Goal: Task Accomplishment & Management: Use online tool/utility

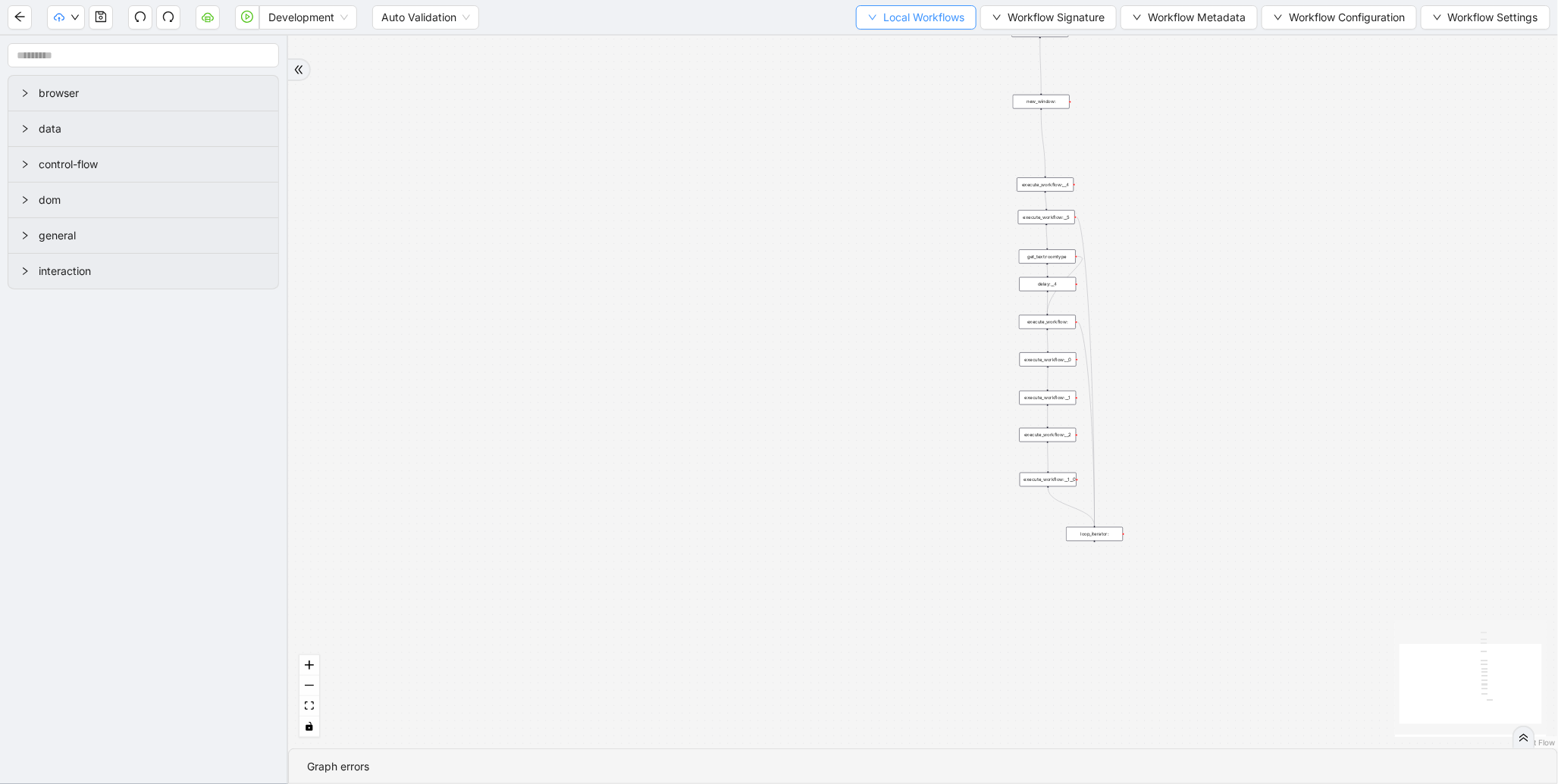
click at [886, 16] on span "Local Workflows" at bounding box center [923, 17] width 81 height 17
click at [883, 39] on span "Select" at bounding box center [909, 46] width 99 height 17
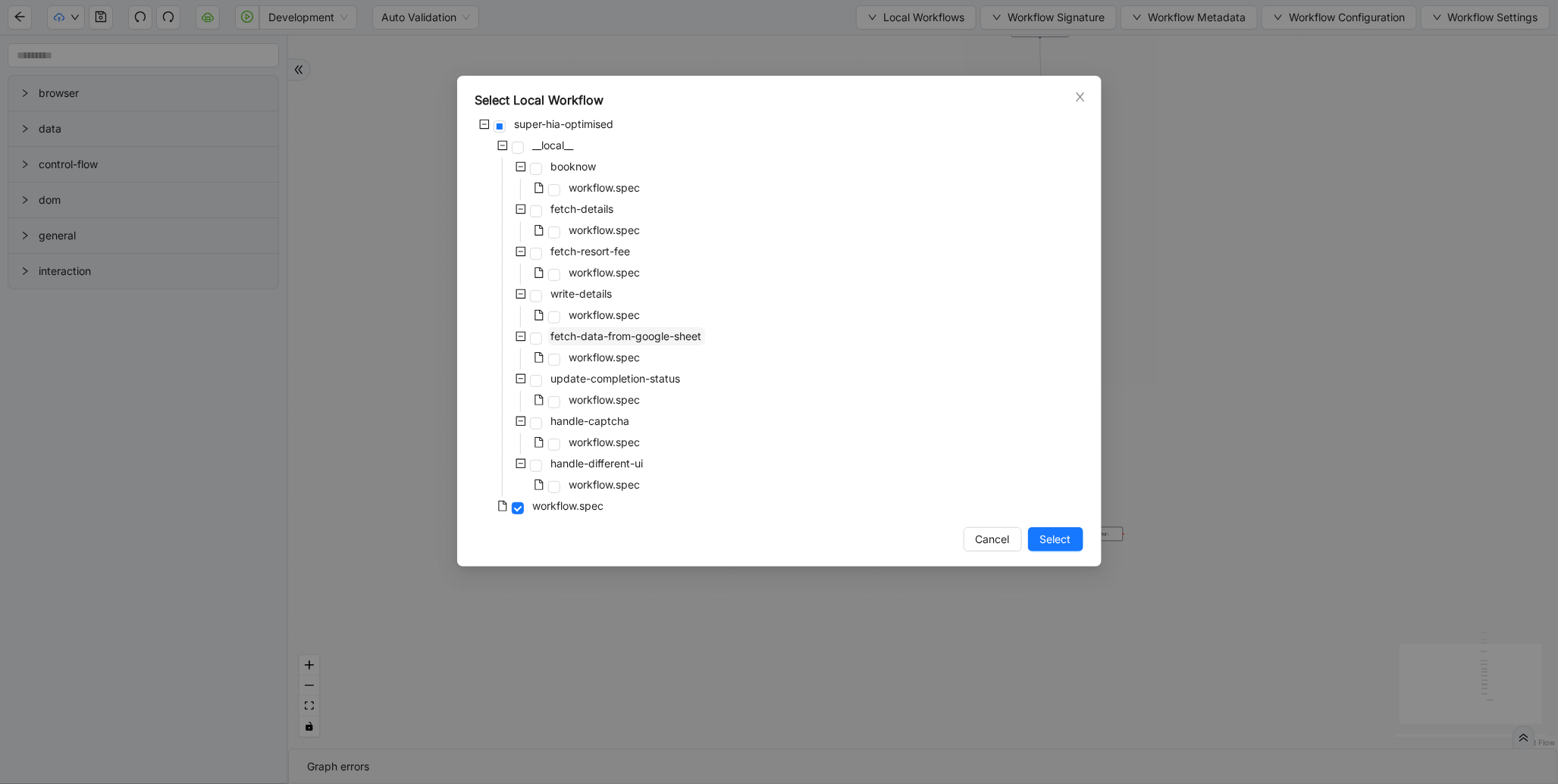
click at [610, 343] on span "fetch-data-from-google-sheet" at bounding box center [627, 337] width 157 height 18
drag, startPoint x: 1058, startPoint y: 539, endPoint x: 663, endPoint y: 375, distance: 427.7
click at [1057, 539] on span "Select" at bounding box center [1055, 539] width 31 height 17
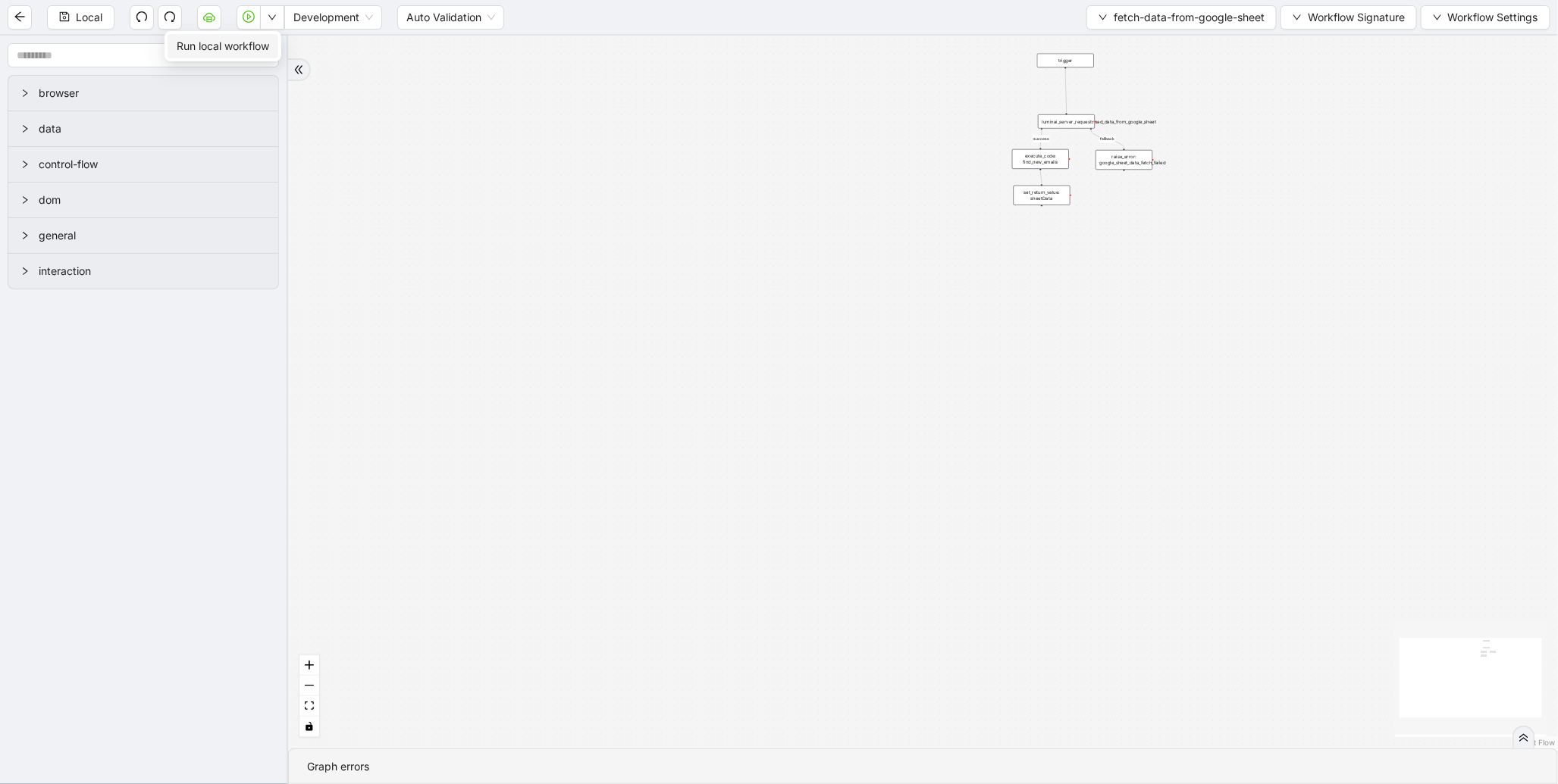
click at [260, 39] on span "Run local workflow" at bounding box center [223, 46] width 93 height 17
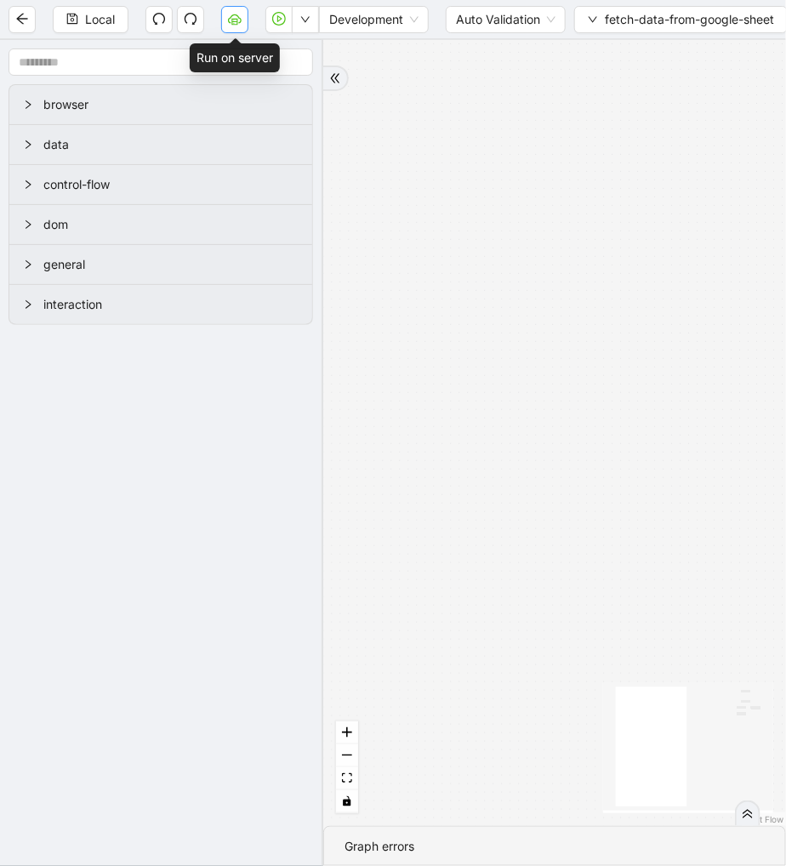
click at [234, 15] on icon "cloud-server" at bounding box center [235, 19] width 14 height 14
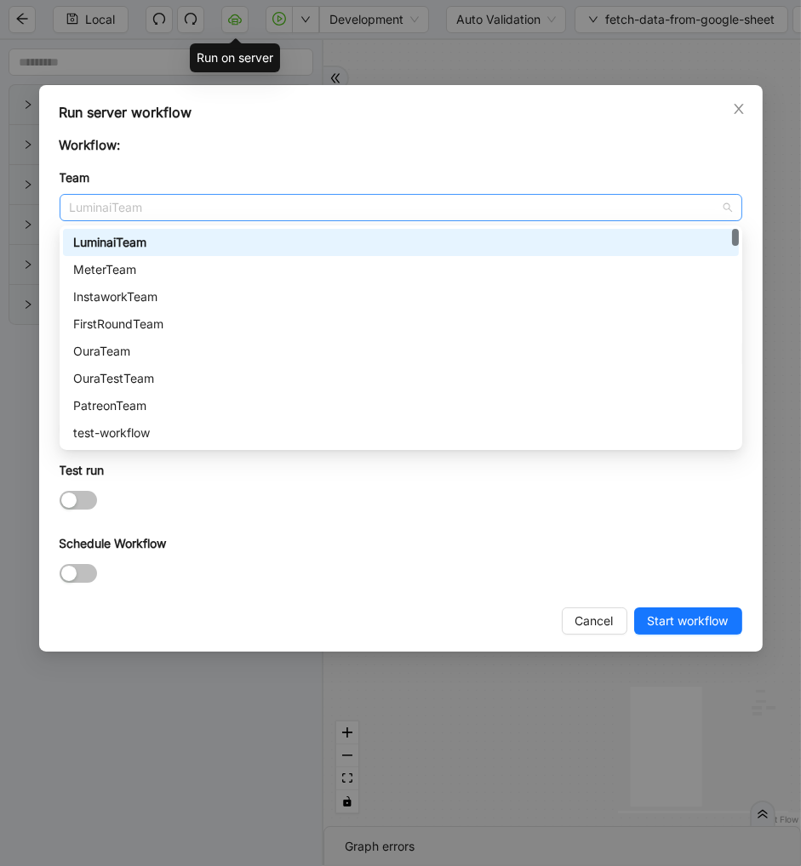
click at [159, 194] on div "LuminaiTeam" at bounding box center [401, 207] width 682 height 27
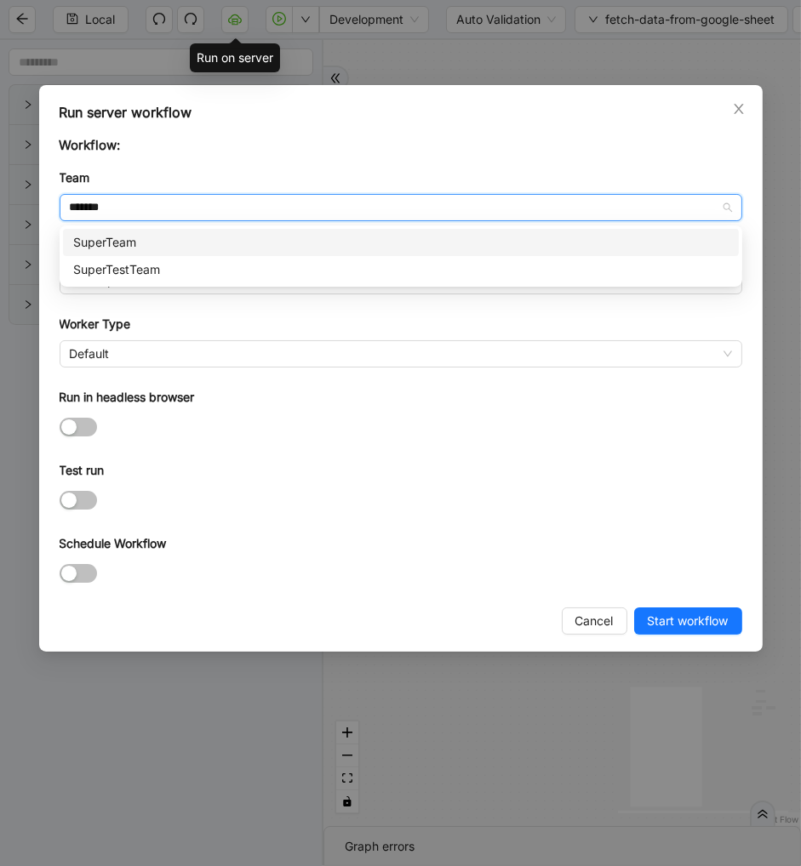
type input "********"
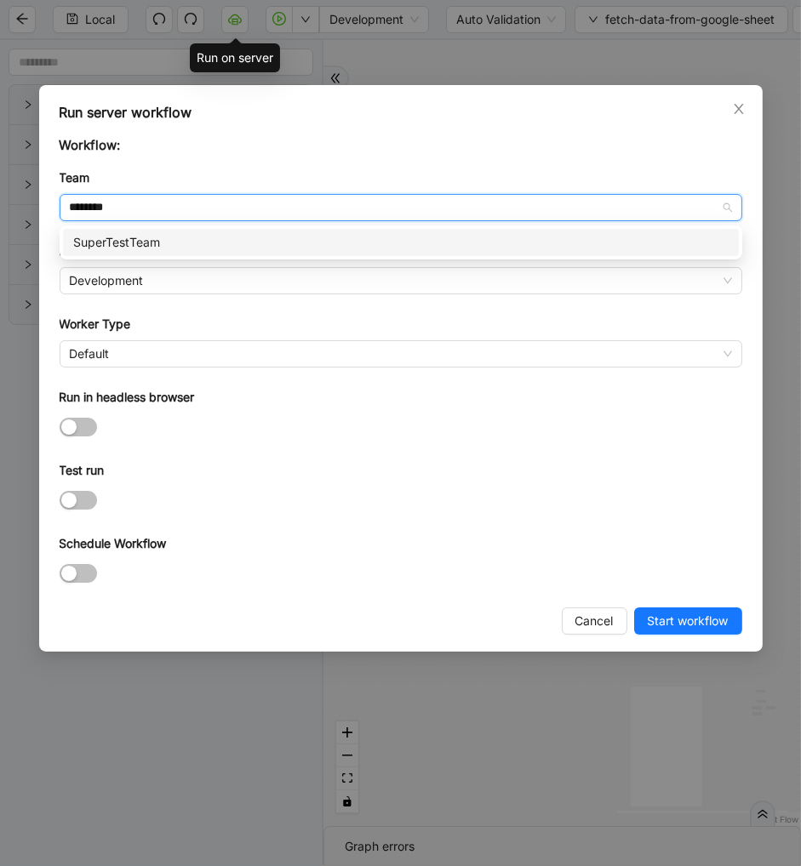
click at [162, 242] on div "SuperTestTeam" at bounding box center [400, 242] width 655 height 19
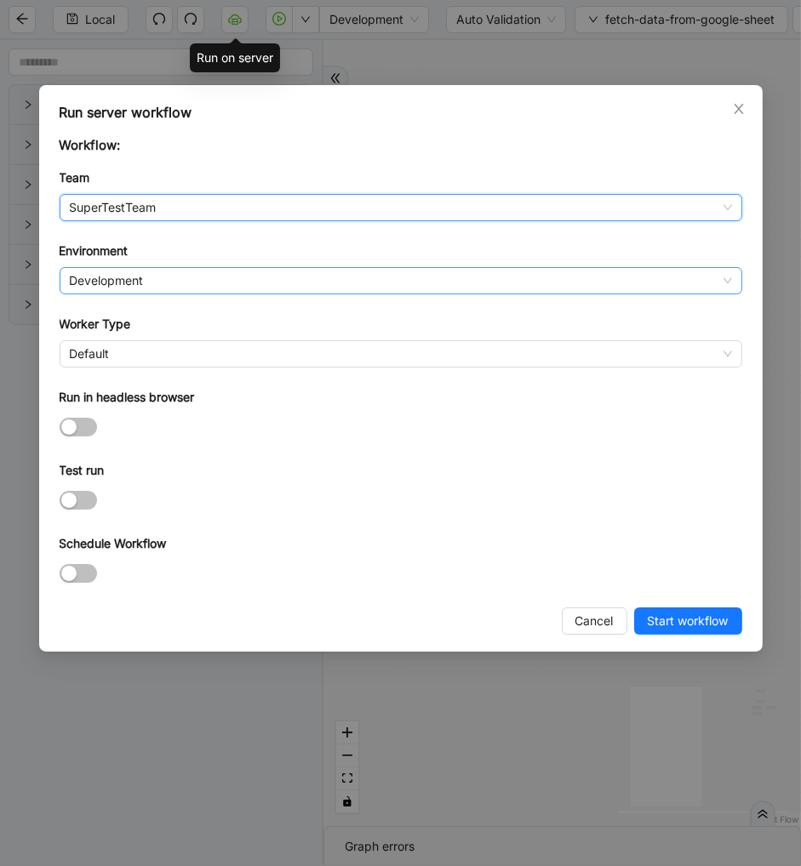
click at [141, 279] on span "Development" at bounding box center [401, 281] width 662 height 26
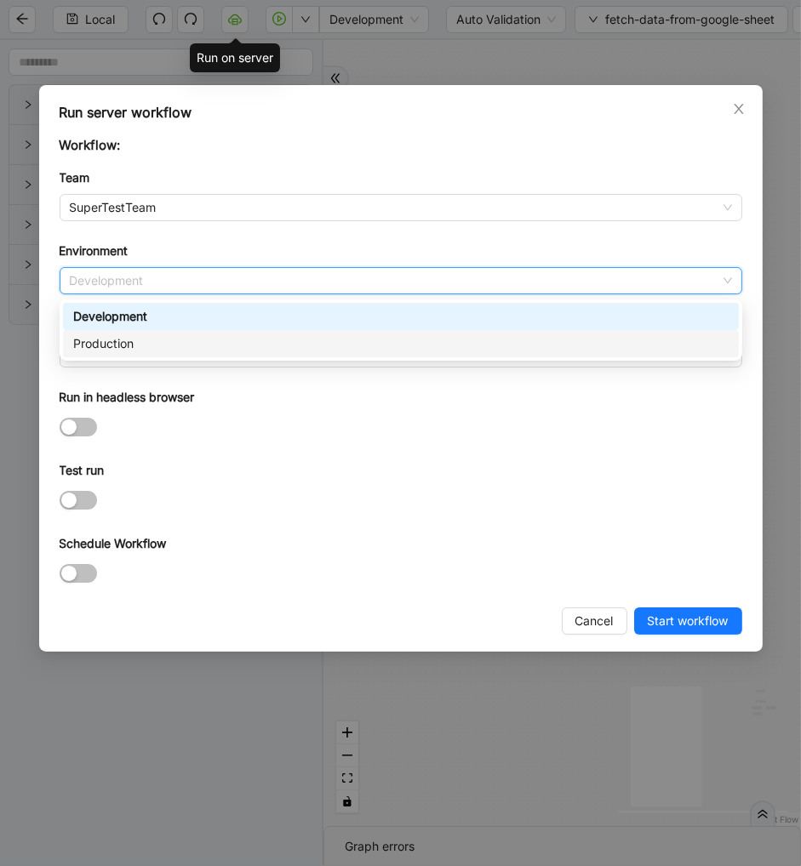
click at [128, 347] on div "Production" at bounding box center [400, 343] width 655 height 19
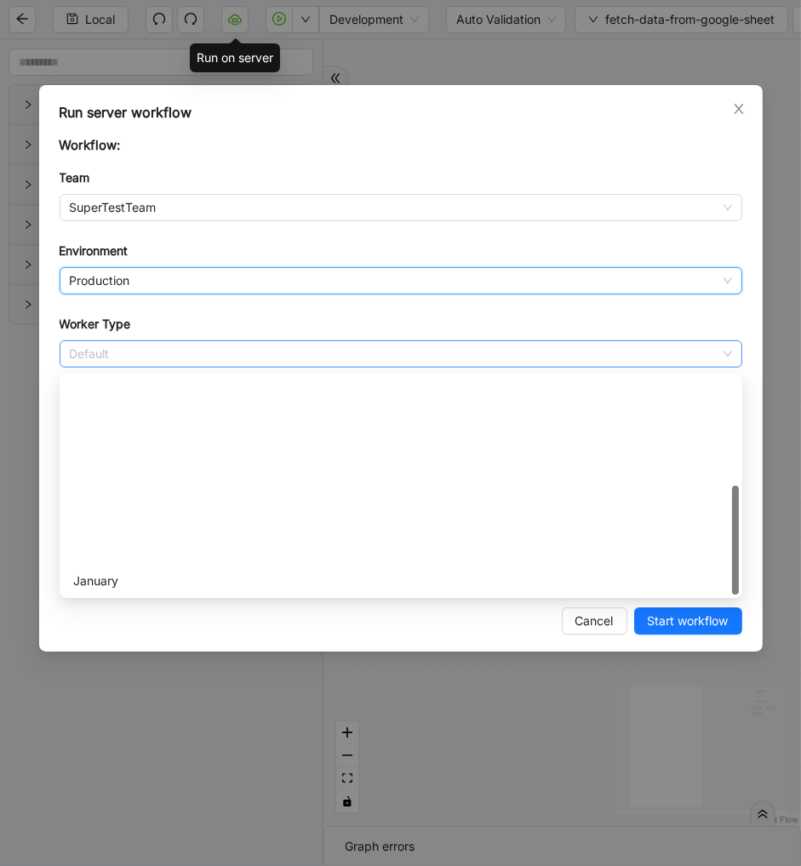
click at [114, 355] on span "Default" at bounding box center [401, 354] width 662 height 26
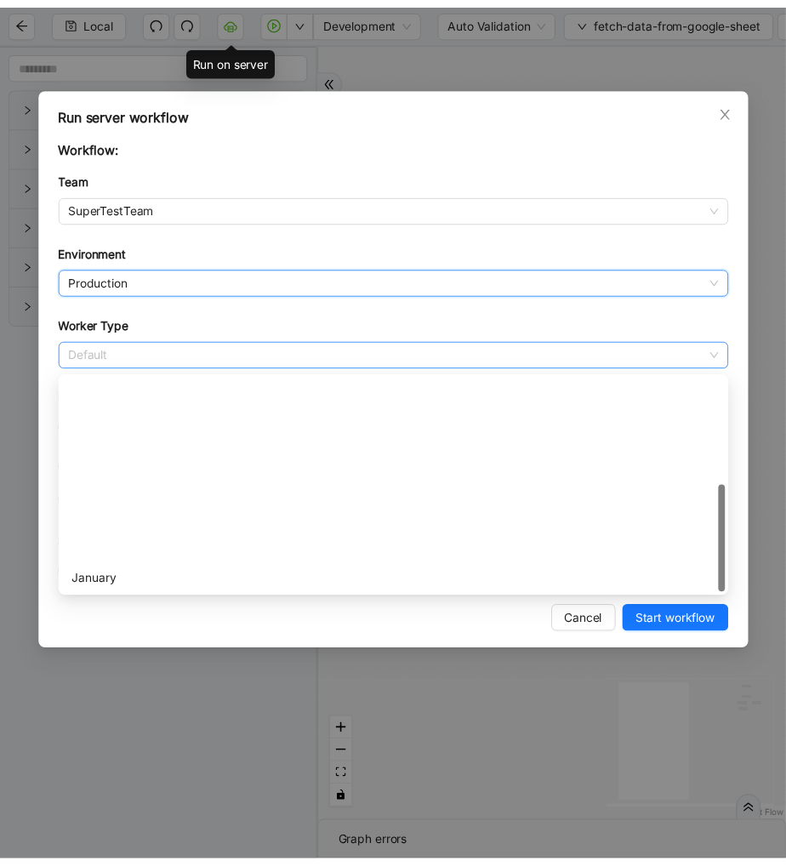
scroll to position [244, 0]
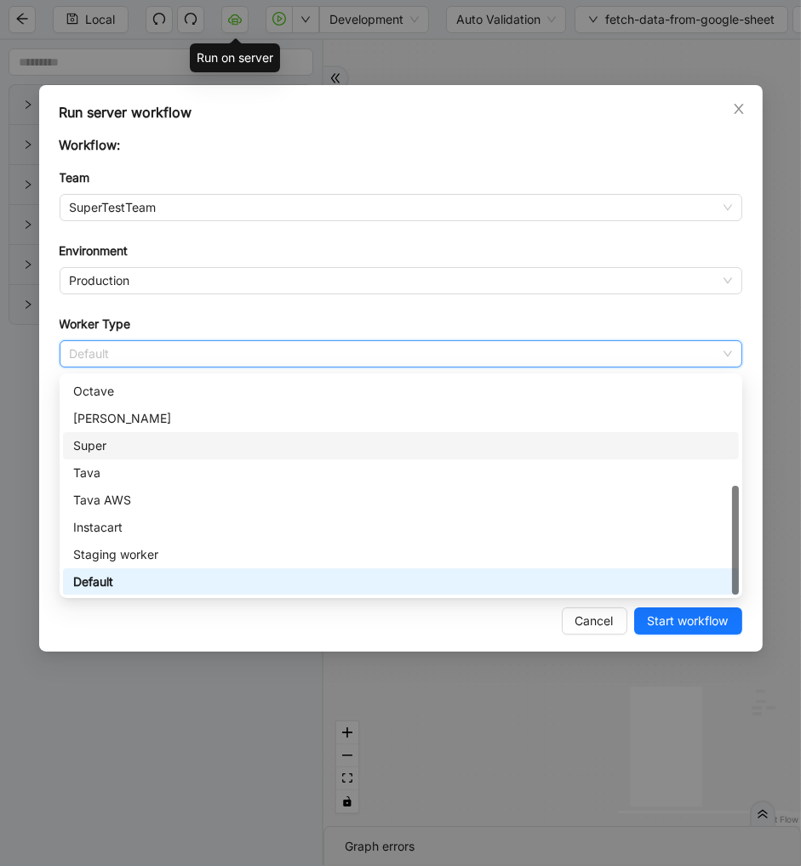
click at [121, 436] on div "Super" at bounding box center [400, 445] width 655 height 19
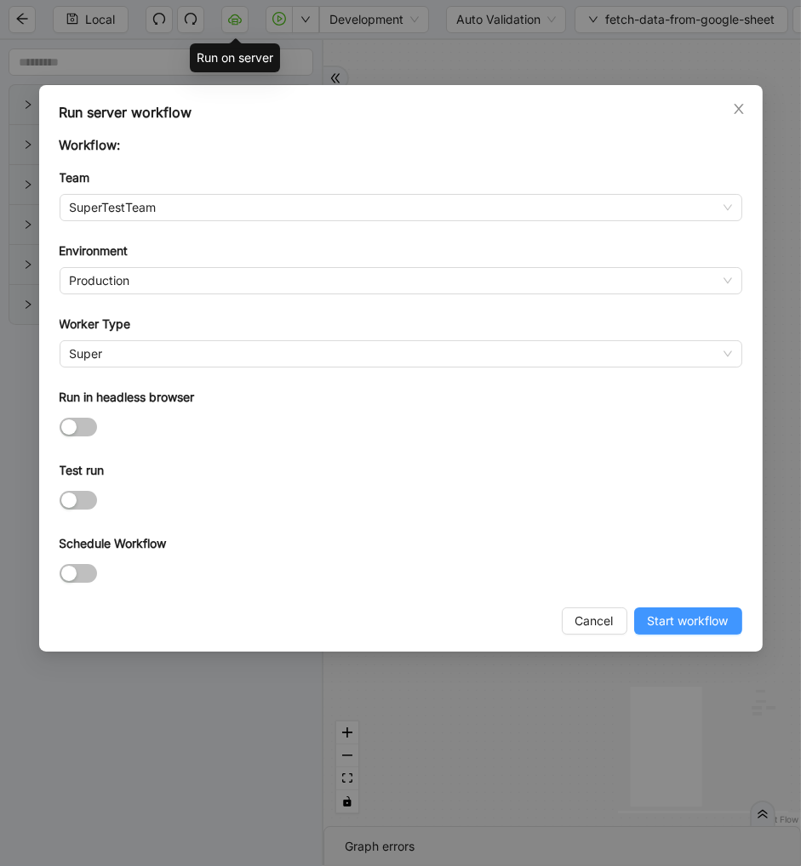
click at [672, 619] on span "Start workflow" at bounding box center [687, 621] width 81 height 19
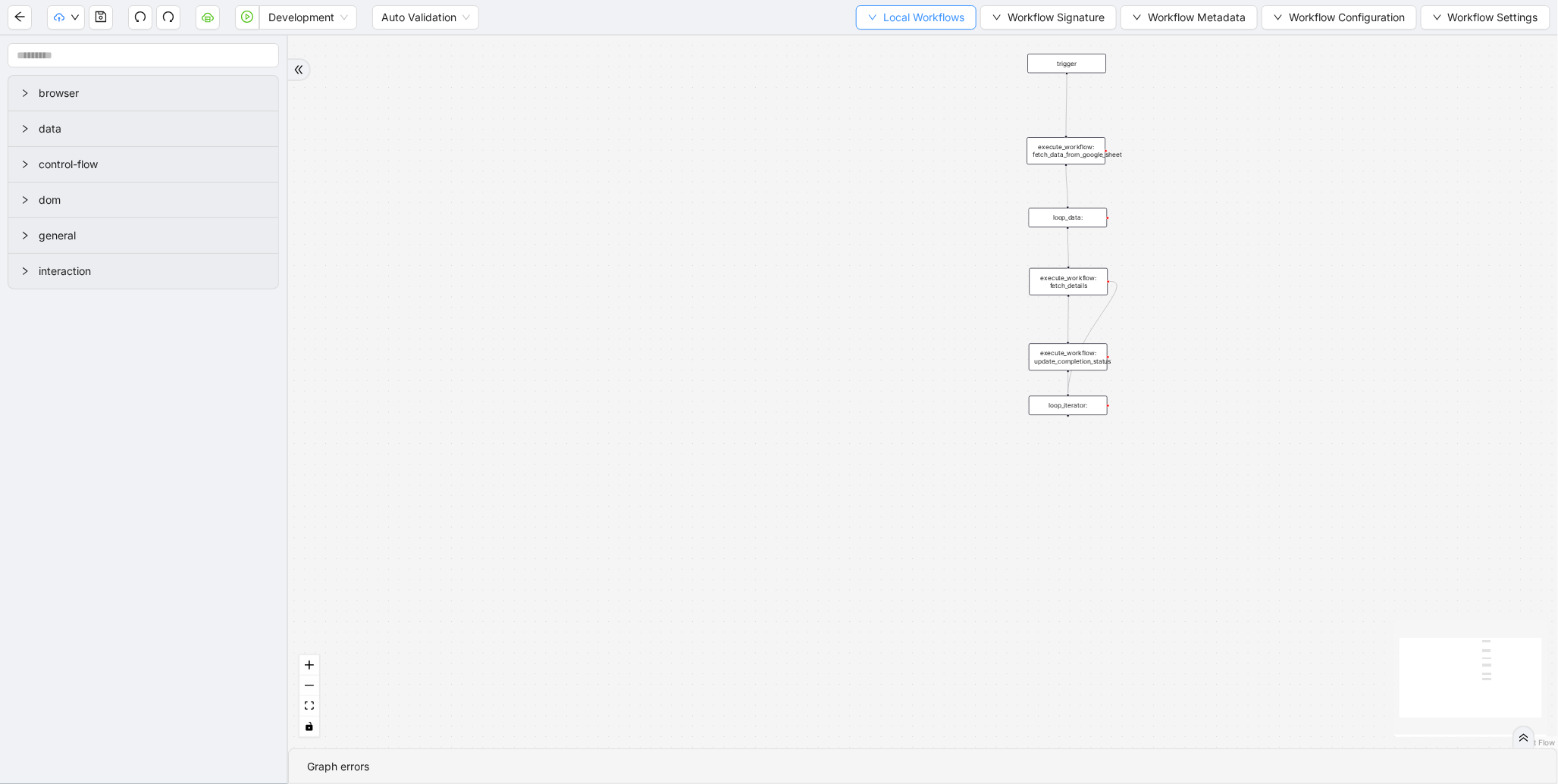
click at [883, 16] on span "Local Workflows" at bounding box center [923, 17] width 81 height 17
click at [880, 52] on span "Select" at bounding box center [909, 46] width 99 height 17
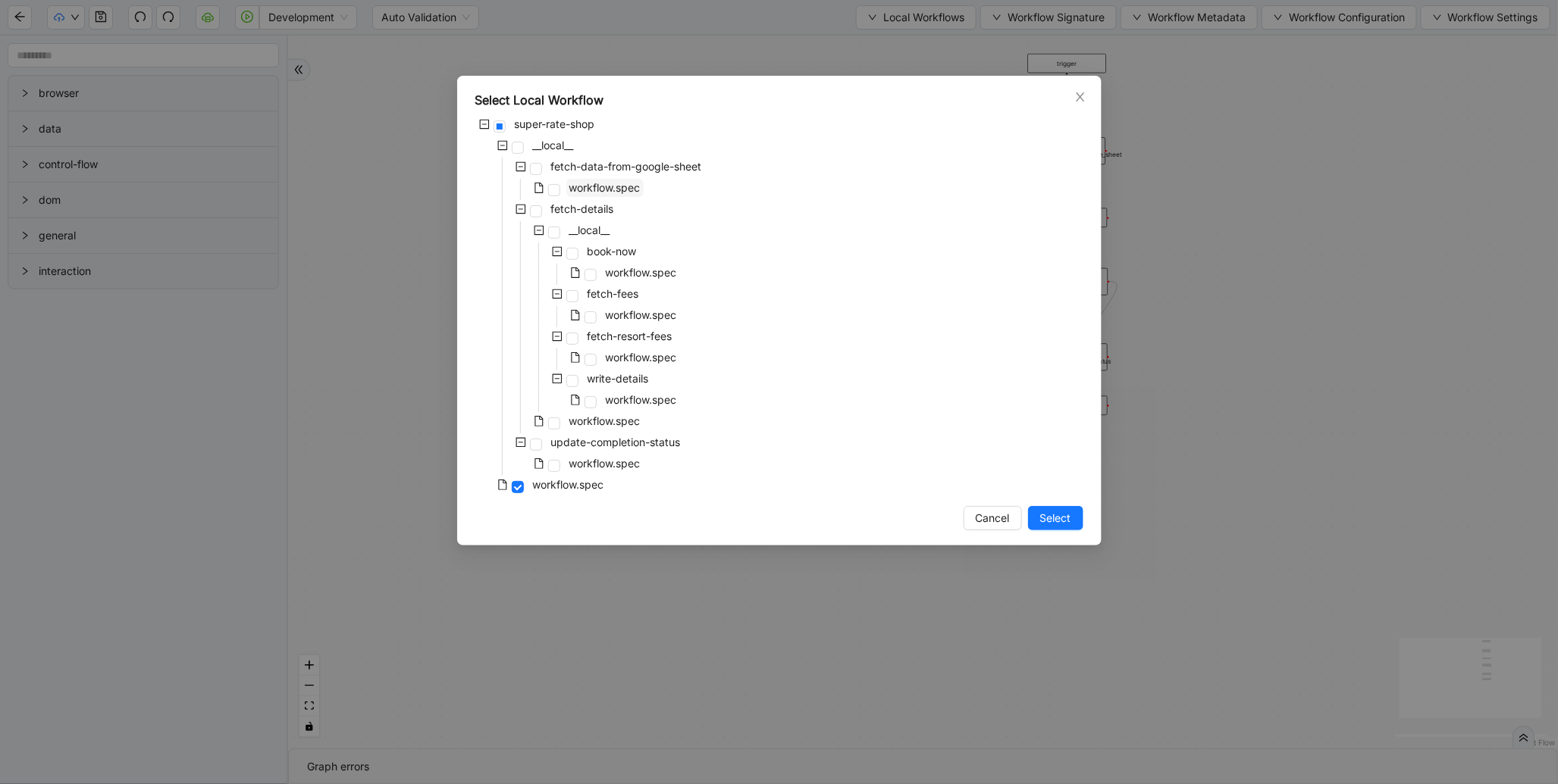
click at [608, 192] on span "workflow.spec" at bounding box center [605, 187] width 71 height 12
click at [1043, 514] on span "Select" at bounding box center [1055, 519] width 31 height 17
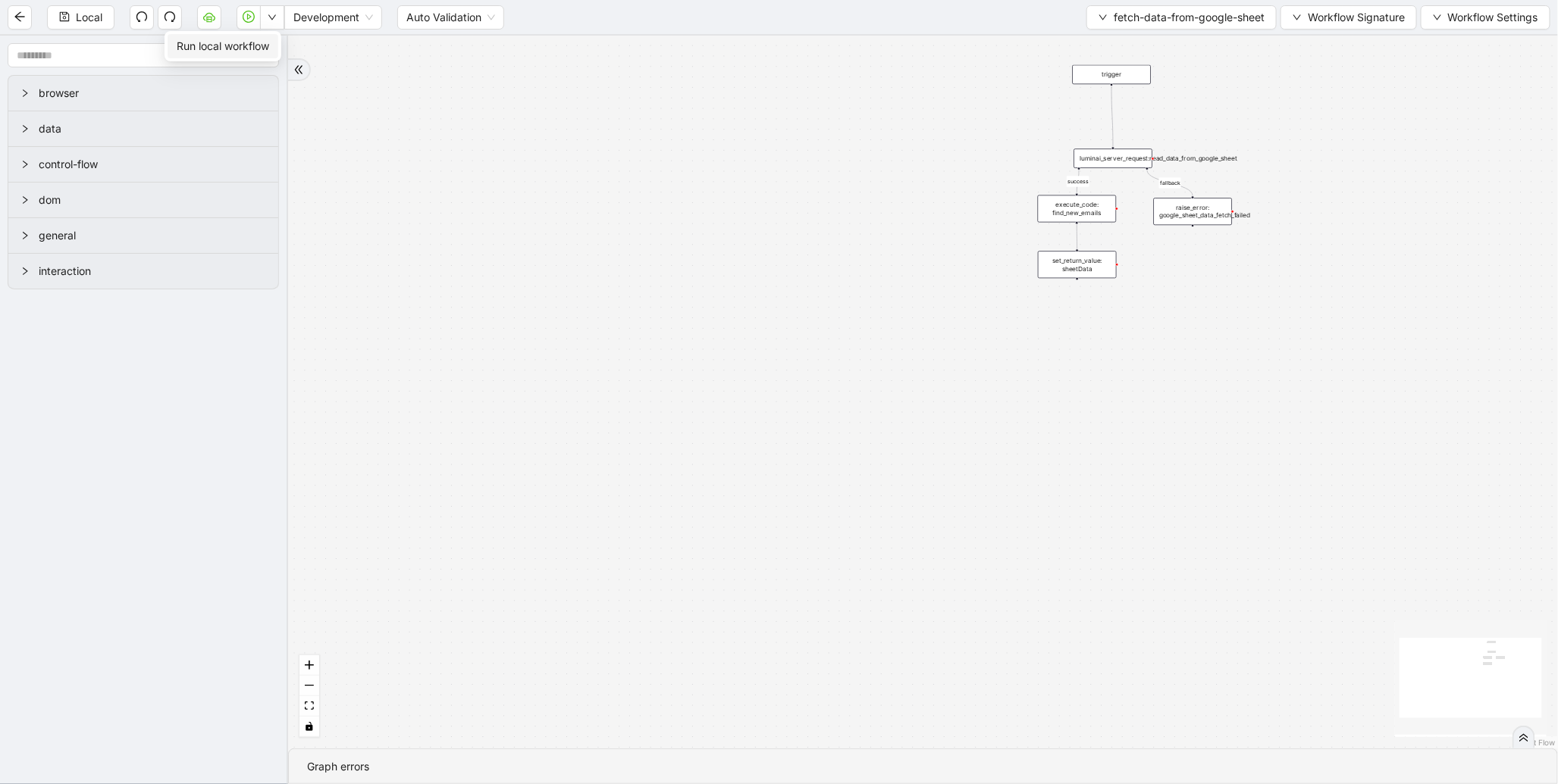
drag, startPoint x: 258, startPoint y: 45, endPoint x: 315, endPoint y: 47, distance: 57.0
click at [257, 46] on span "Run local workflow" at bounding box center [223, 46] width 93 height 17
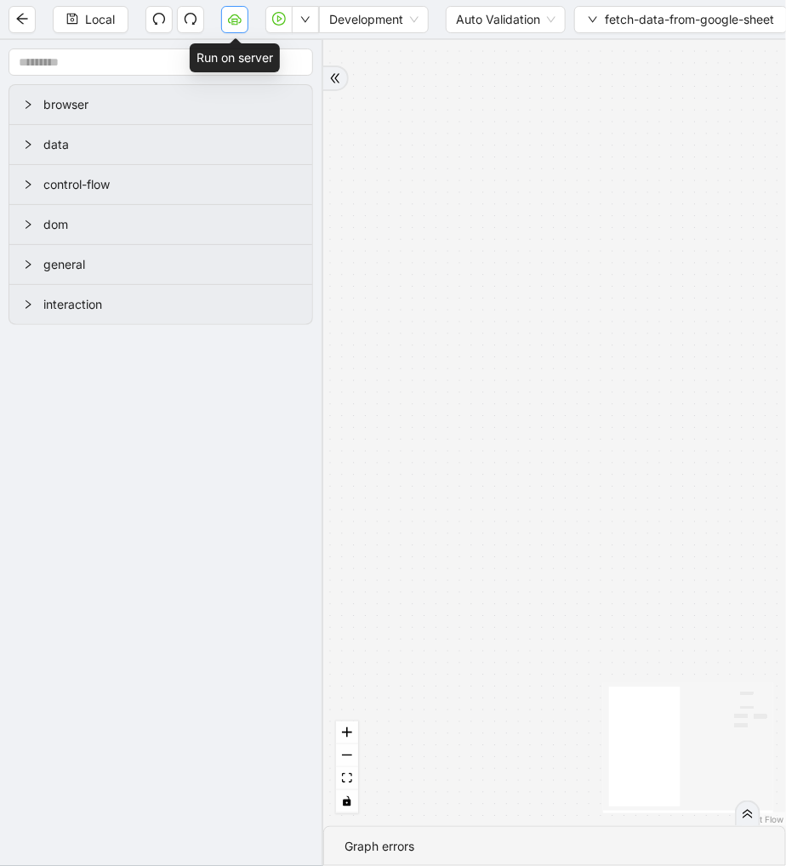
click at [236, 15] on icon "cloud-server" at bounding box center [235, 19] width 14 height 14
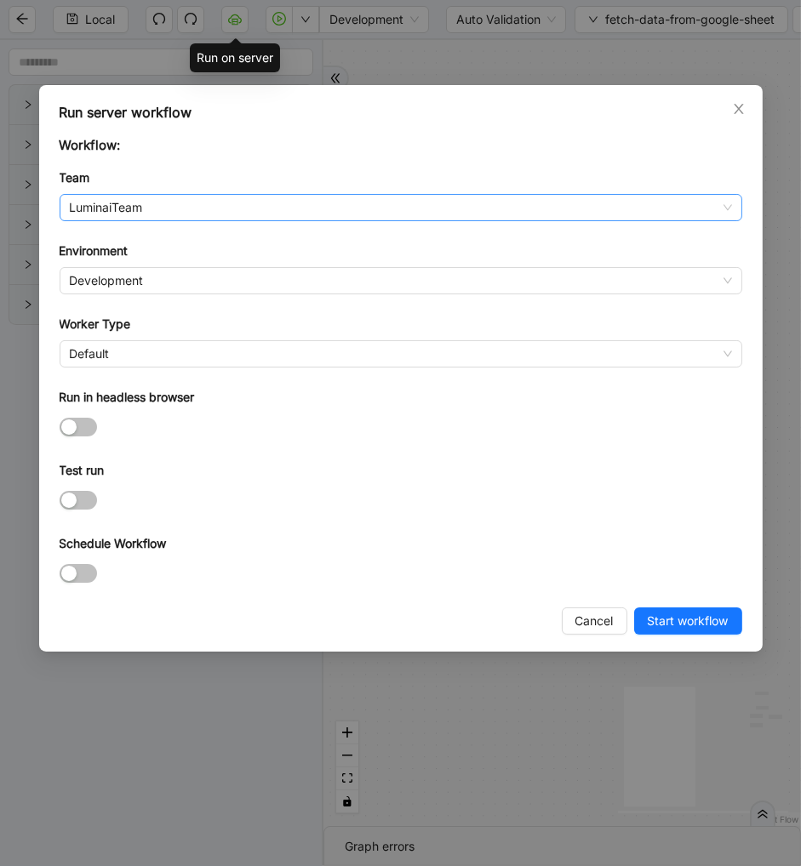
click at [162, 213] on span "LuminaiTeam" at bounding box center [401, 208] width 662 height 26
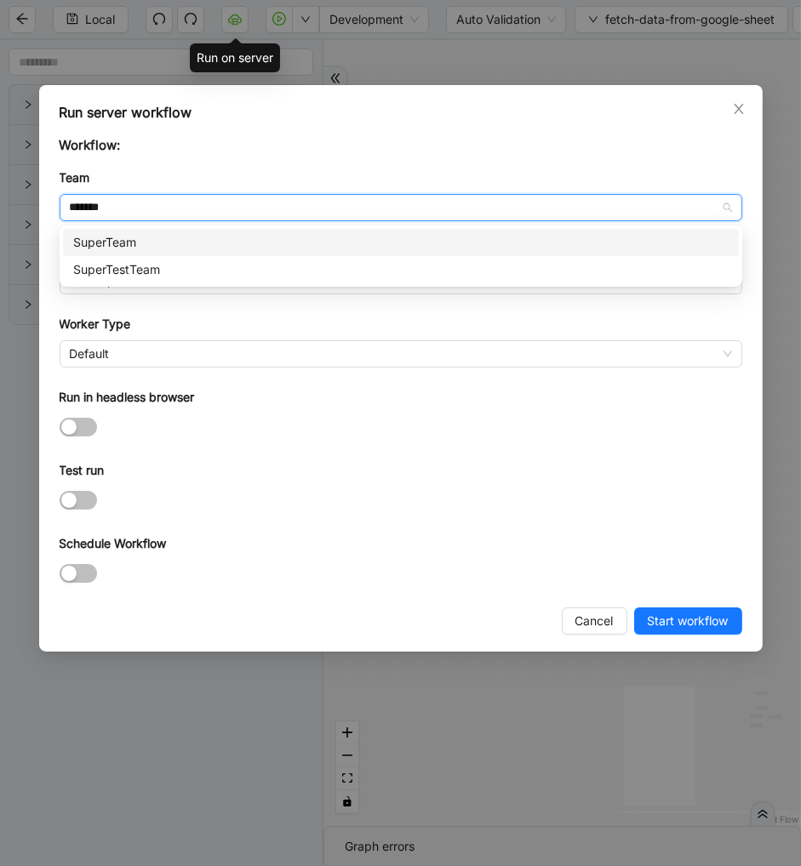
type input "********"
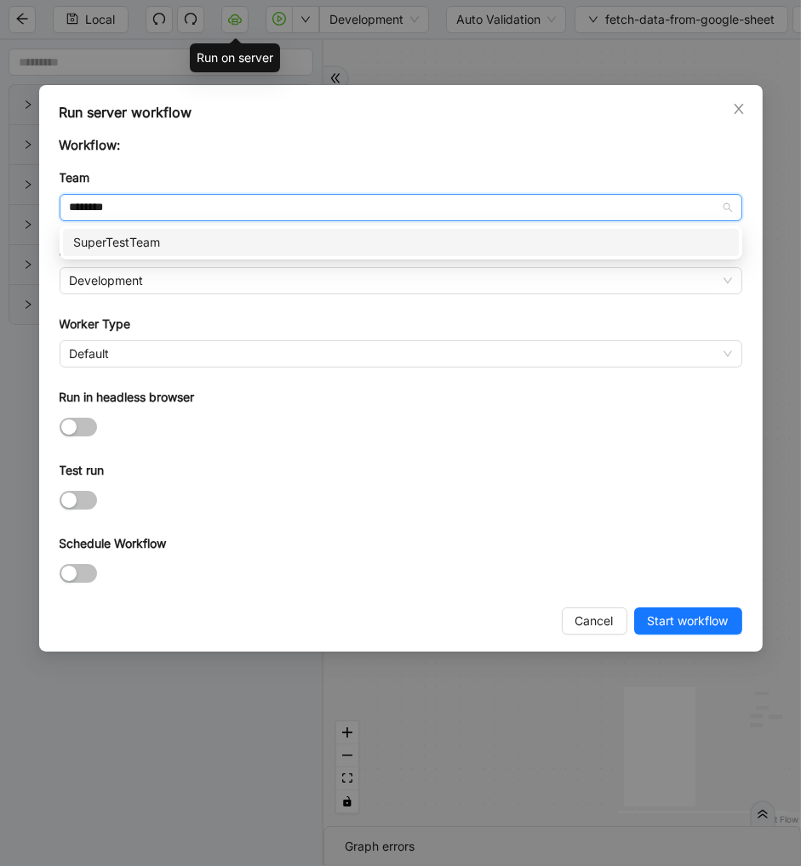
click at [170, 231] on div "SuperTestTeam" at bounding box center [400, 242] width 675 height 27
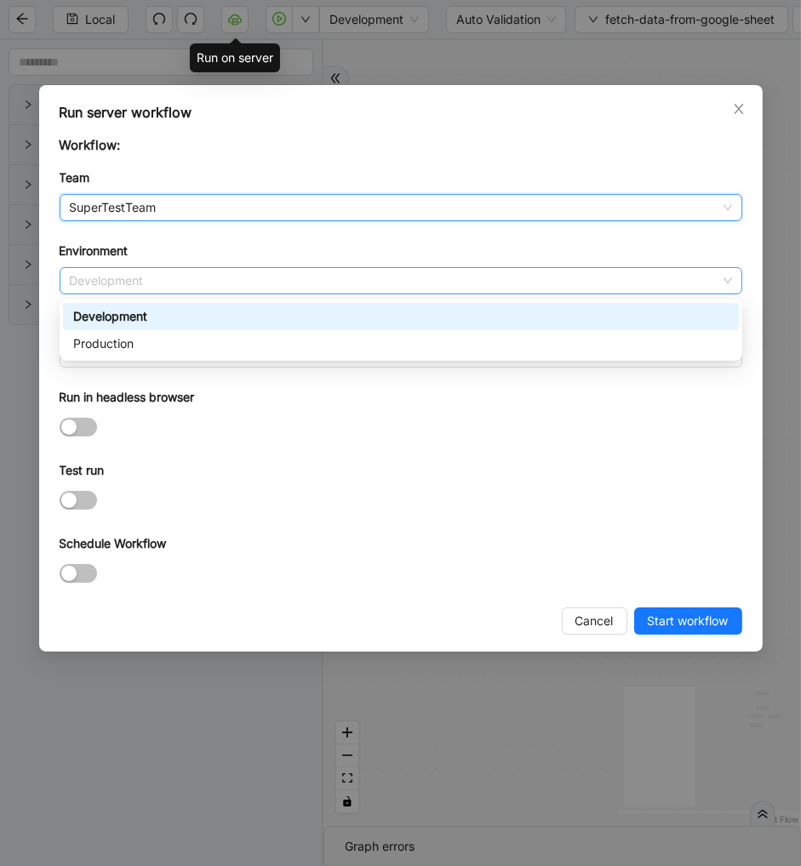
click at [116, 292] on span "Development" at bounding box center [401, 281] width 662 height 26
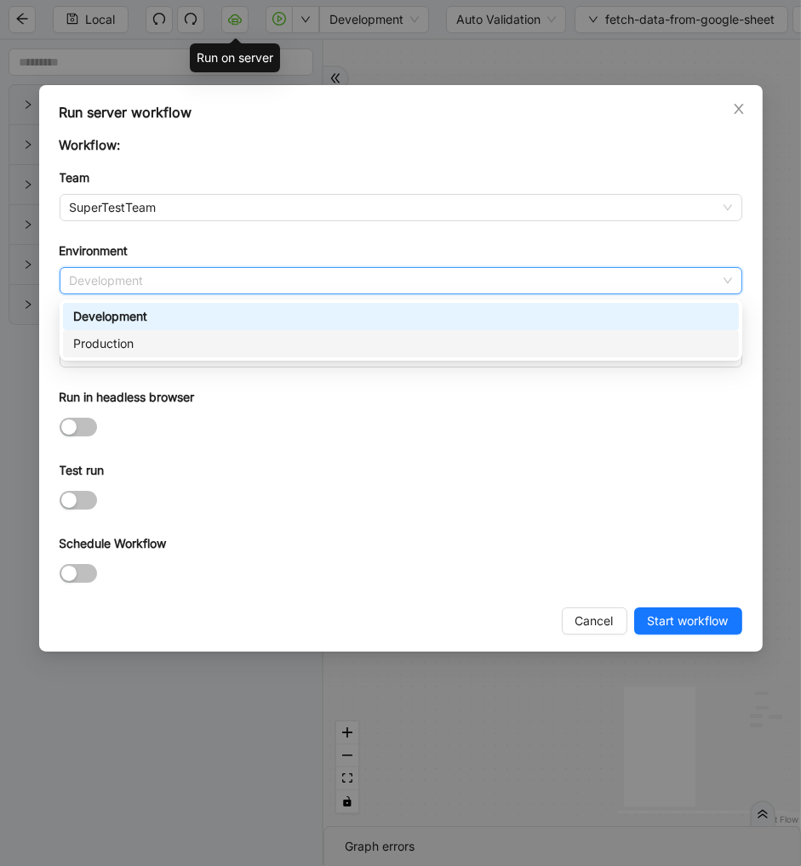
click at [123, 337] on div "Production" at bounding box center [400, 343] width 655 height 19
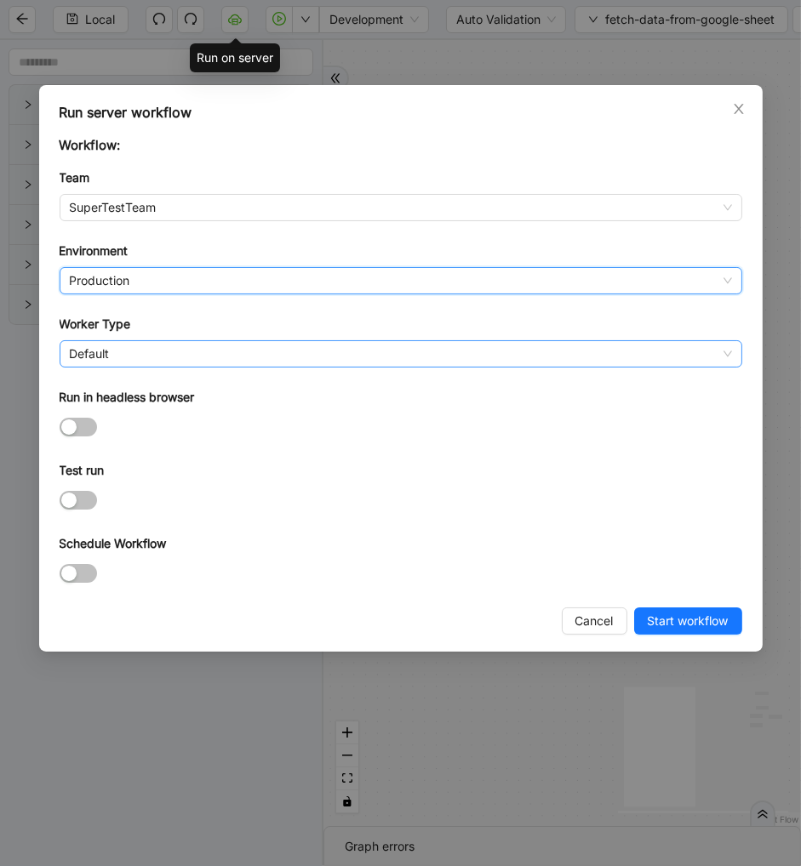
click at [112, 350] on span "Default" at bounding box center [401, 354] width 662 height 26
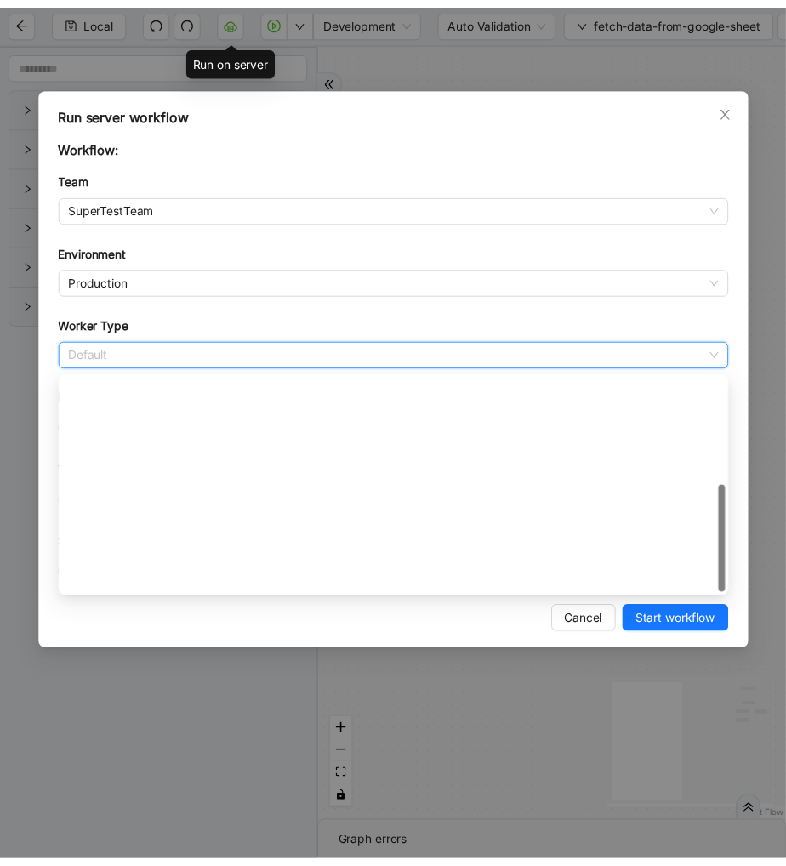
scroll to position [244, 0]
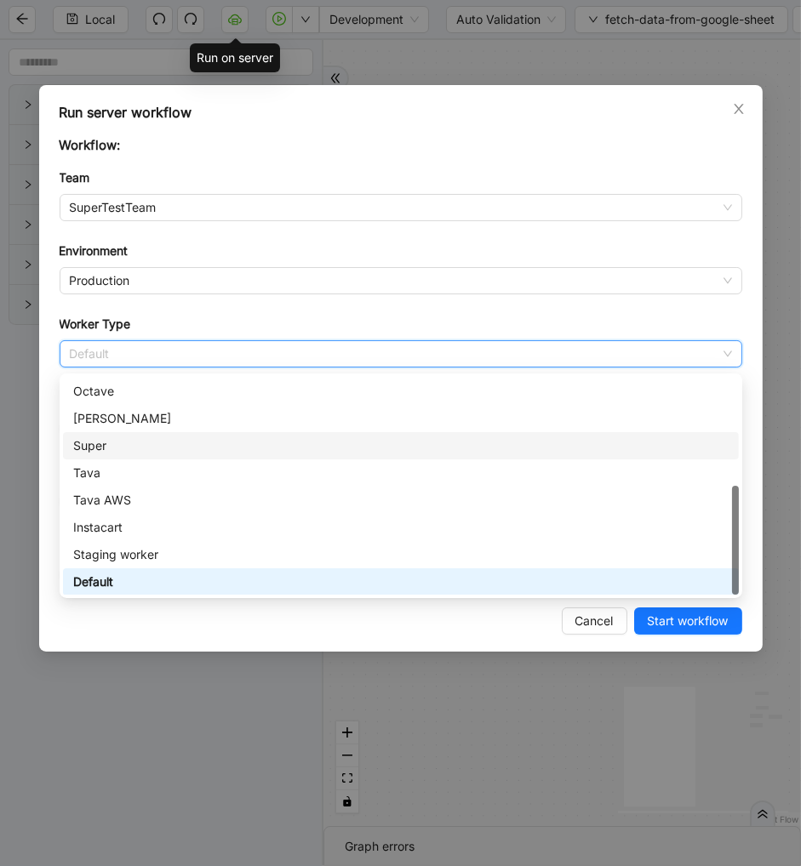
click at [117, 432] on div "Super" at bounding box center [400, 445] width 675 height 27
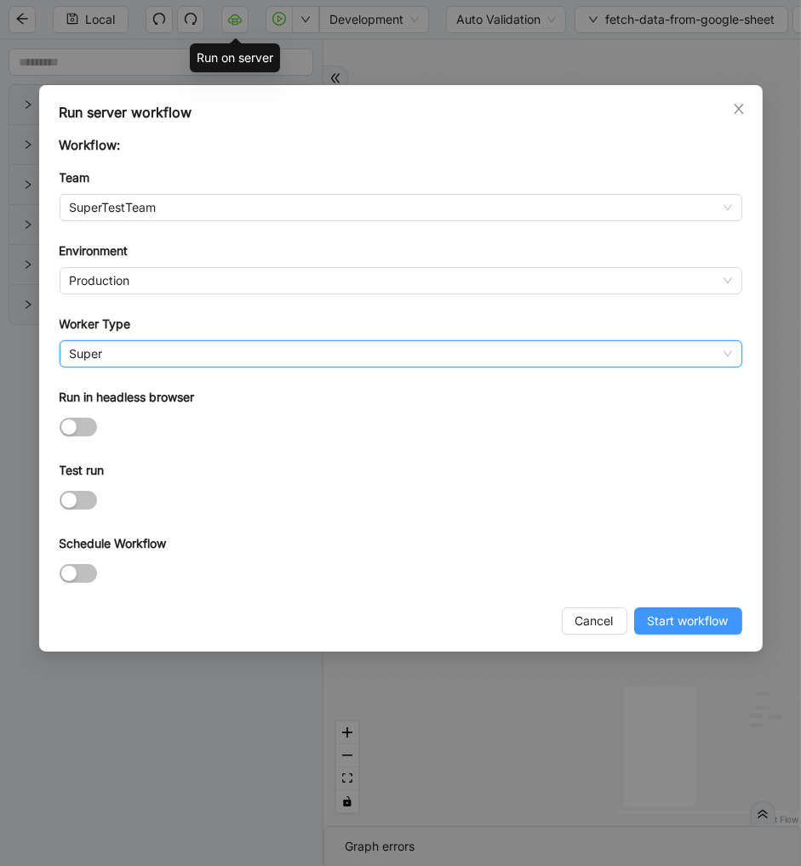
click at [682, 624] on span "Start workflow" at bounding box center [687, 621] width 81 height 19
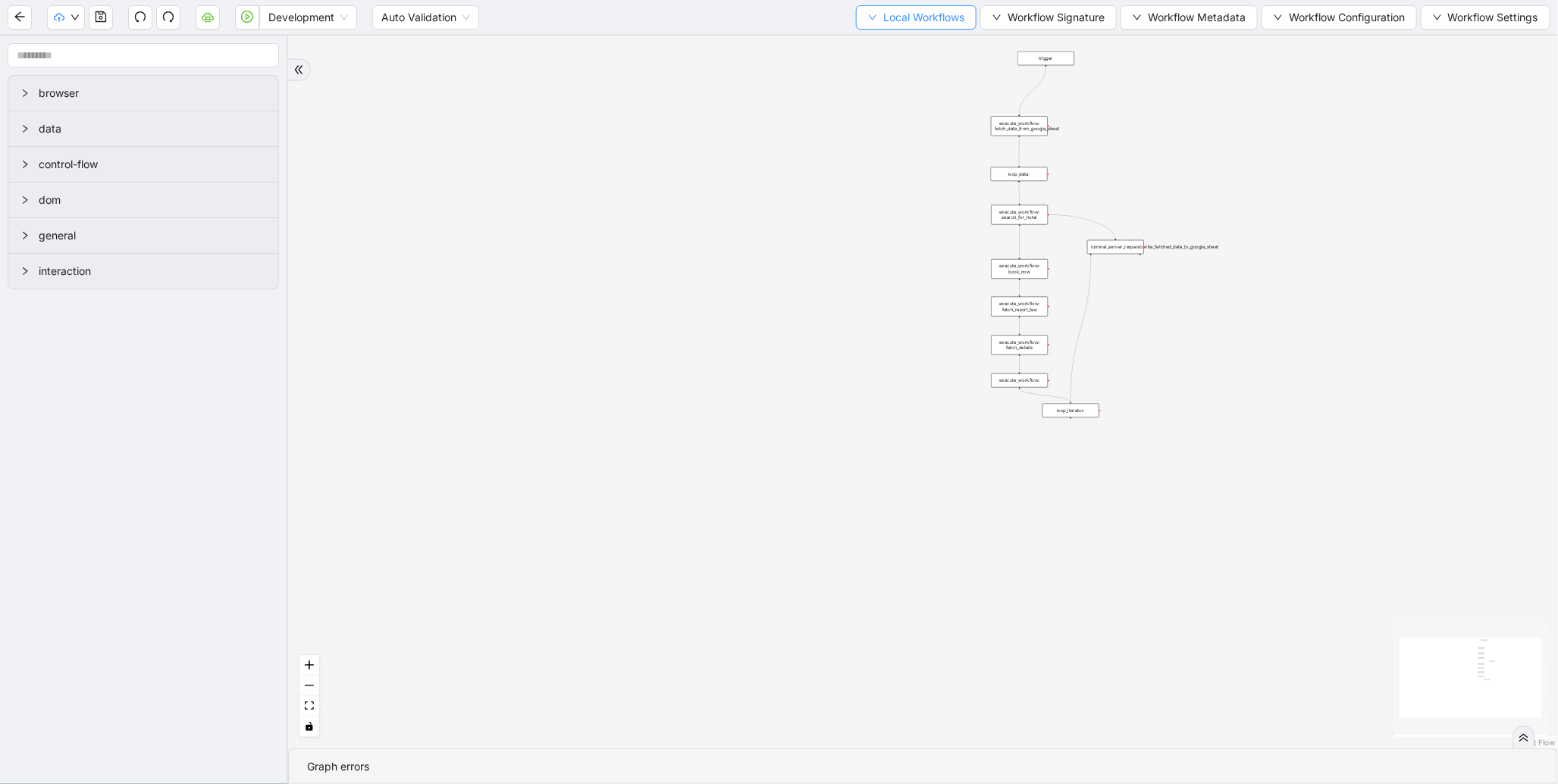
click at [856, 28] on button "Local Workflows" at bounding box center [915, 17] width 120 height 24
click at [865, 46] on span "Select" at bounding box center [909, 46] width 99 height 17
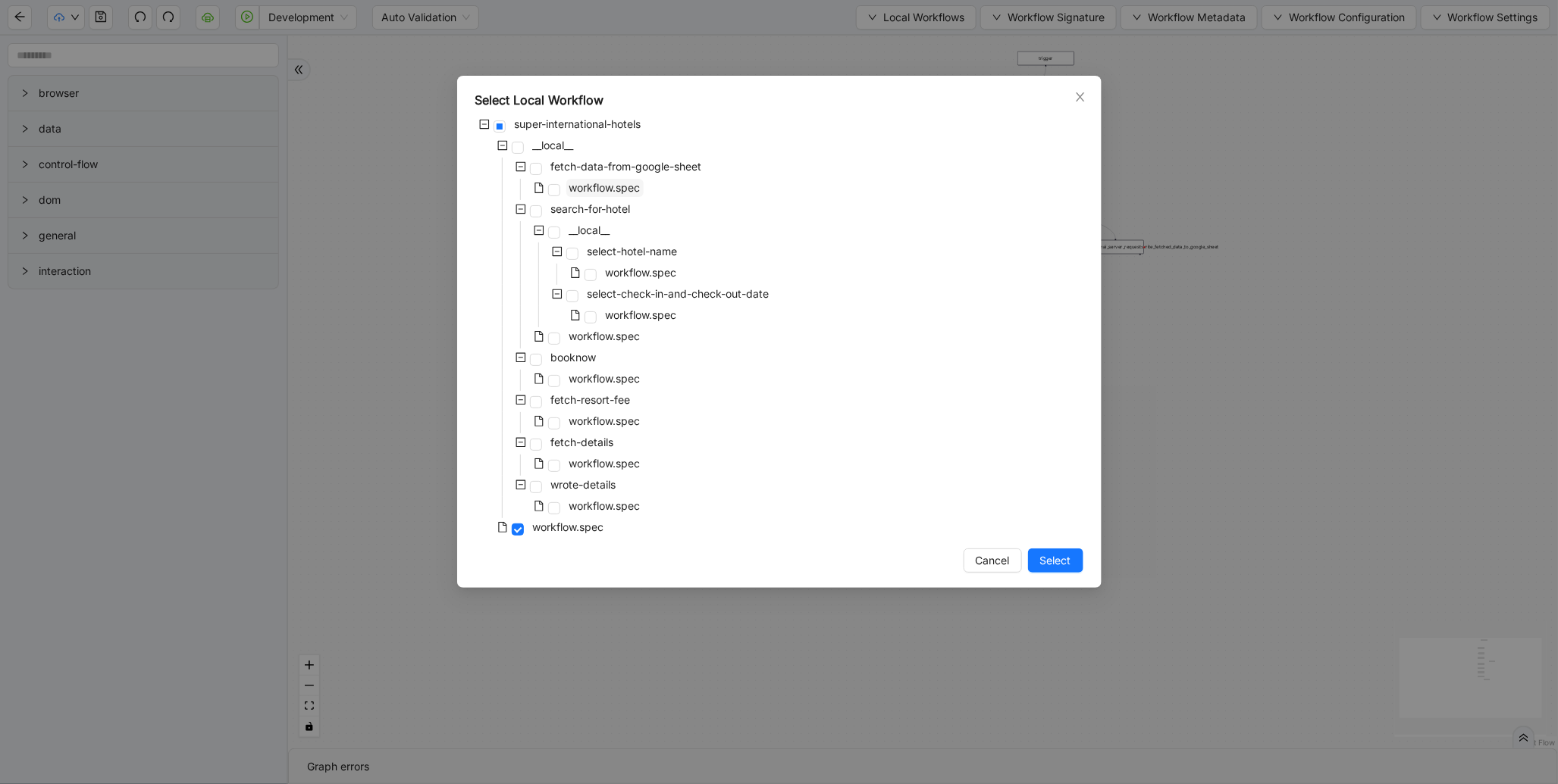
click at [615, 192] on span "workflow.spec" at bounding box center [605, 187] width 71 height 12
click at [1045, 566] on span "Select" at bounding box center [1055, 560] width 31 height 17
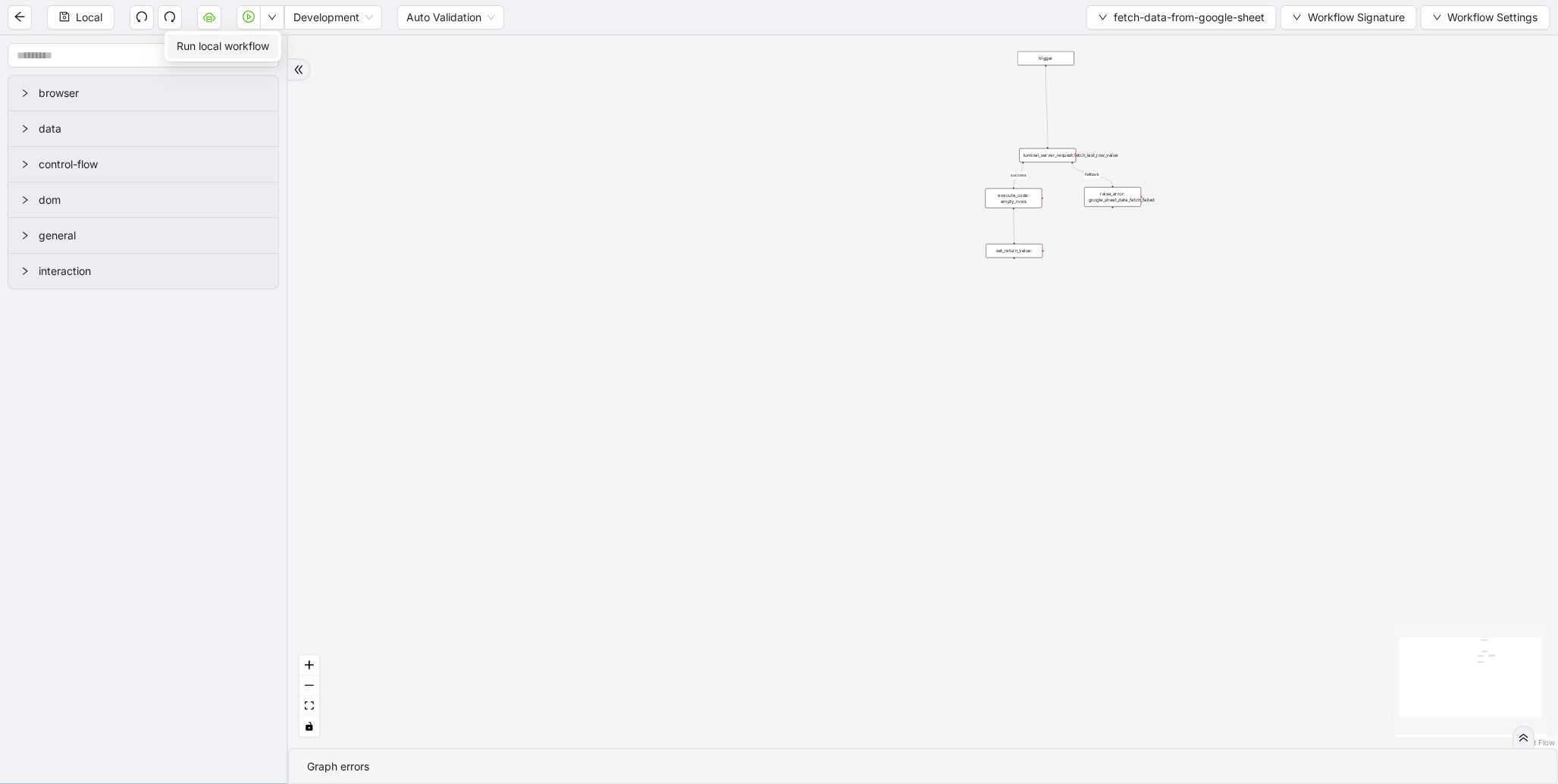
click at [268, 43] on span "Run local workflow" at bounding box center [223, 46] width 93 height 17
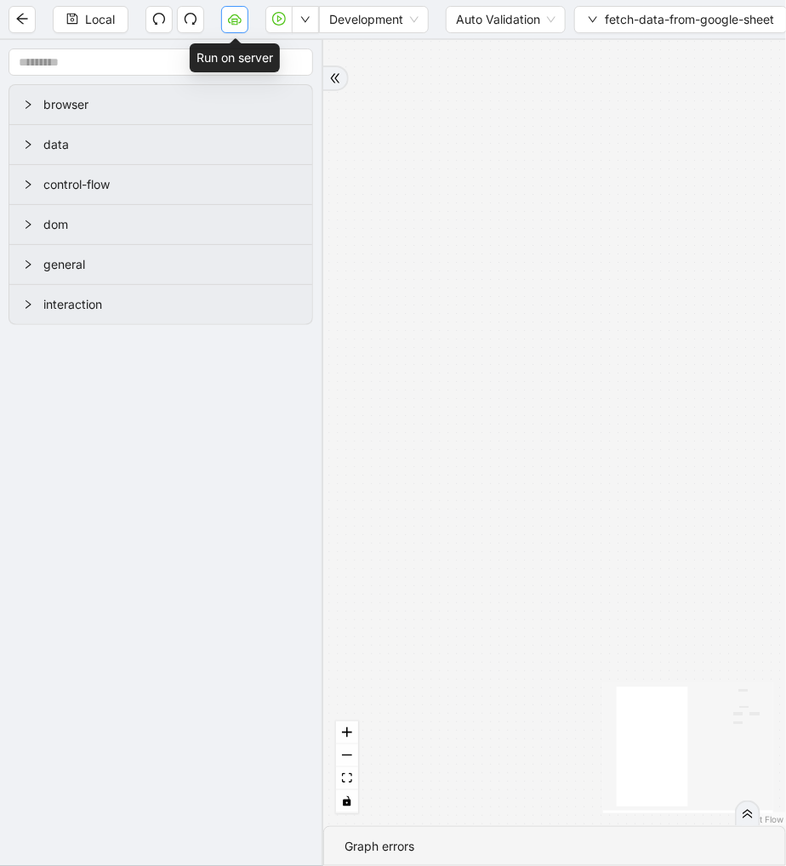
click at [230, 20] on icon "cloud-server" at bounding box center [235, 19] width 14 height 14
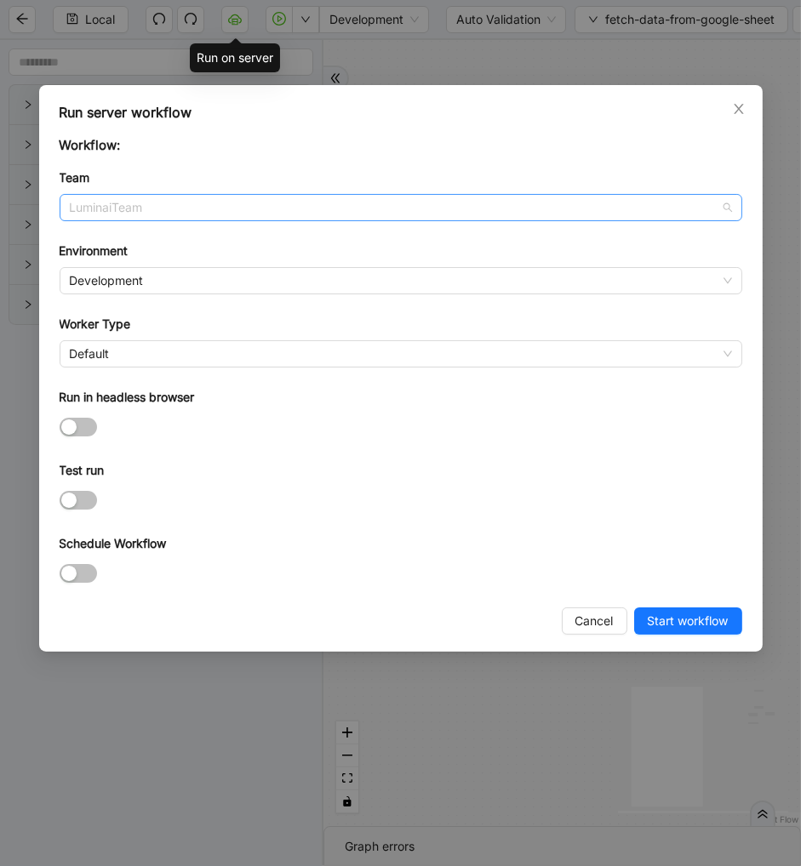
click at [197, 198] on span "LuminaiTeam" at bounding box center [401, 208] width 662 height 26
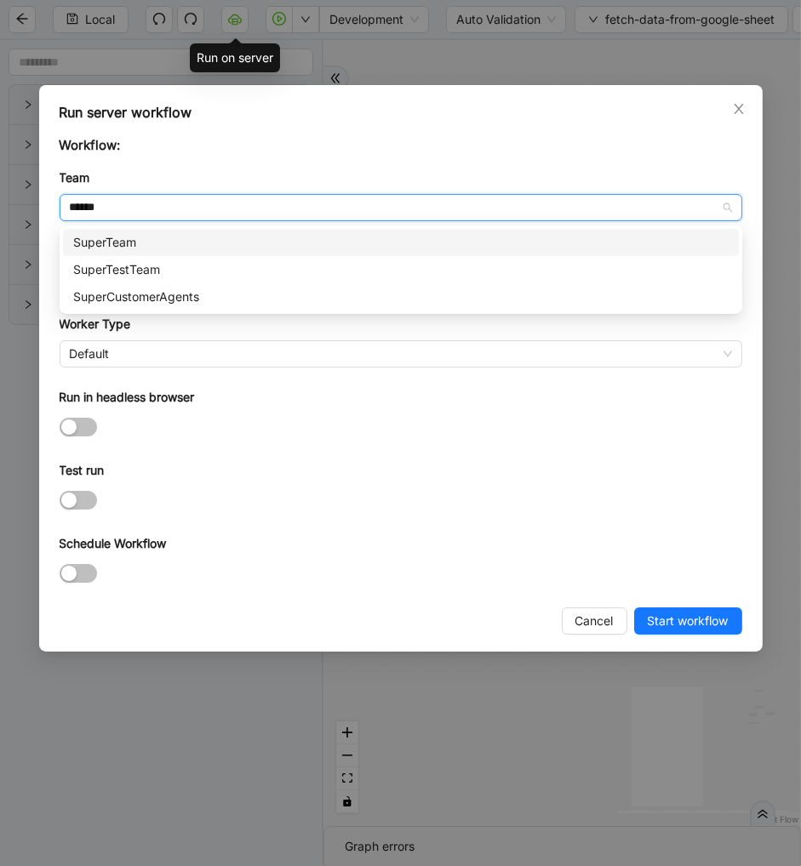
type input "*******"
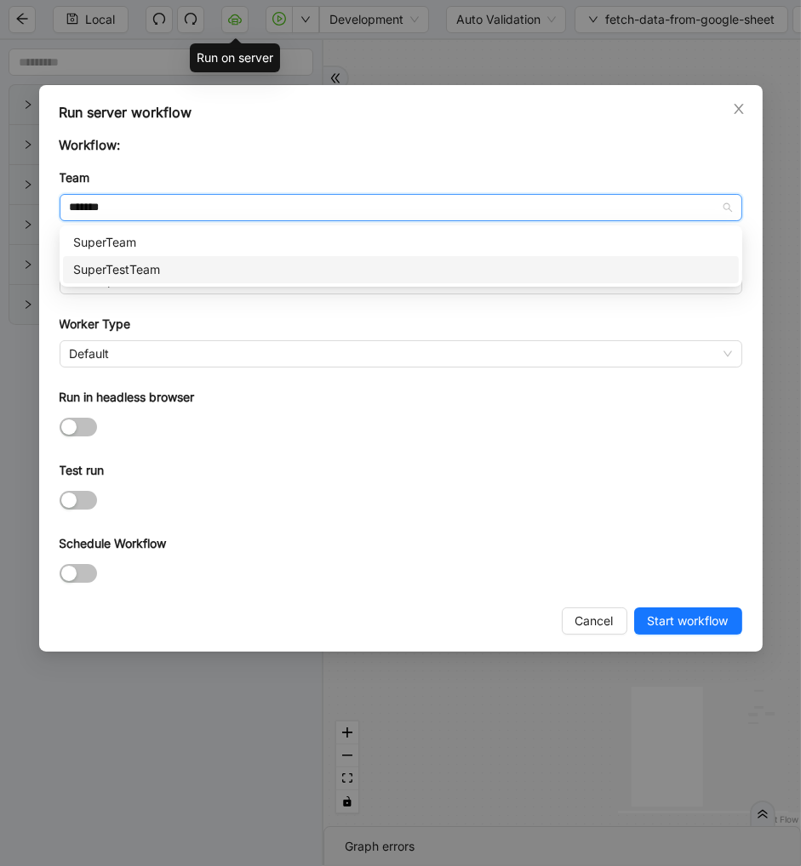
click at [157, 264] on div "SuperTestTeam" at bounding box center [400, 269] width 655 height 19
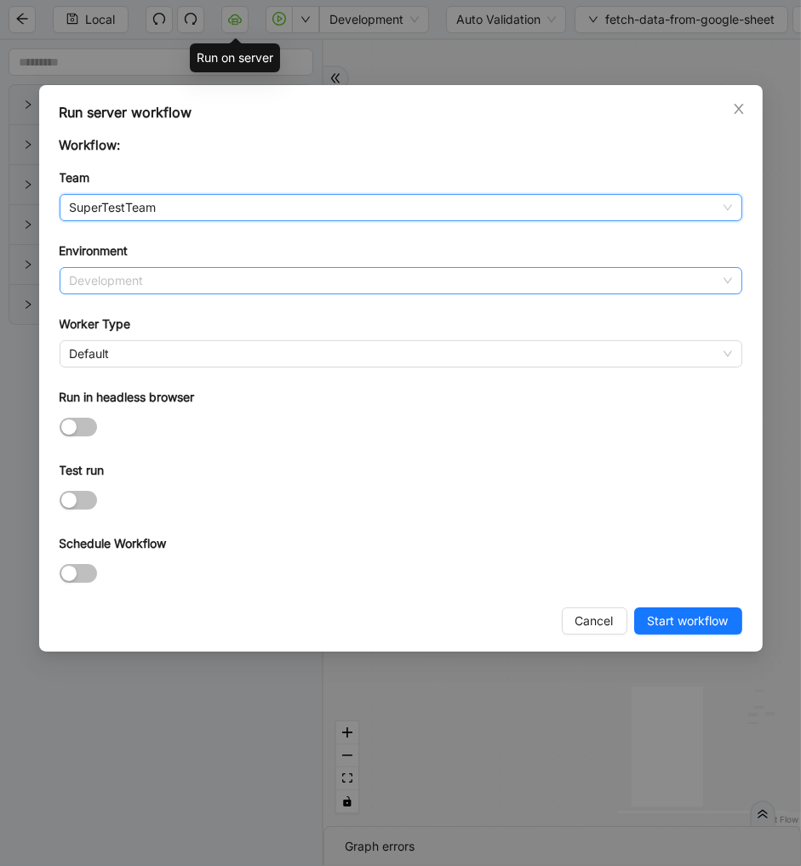
click at [119, 285] on span "Development" at bounding box center [401, 281] width 662 height 26
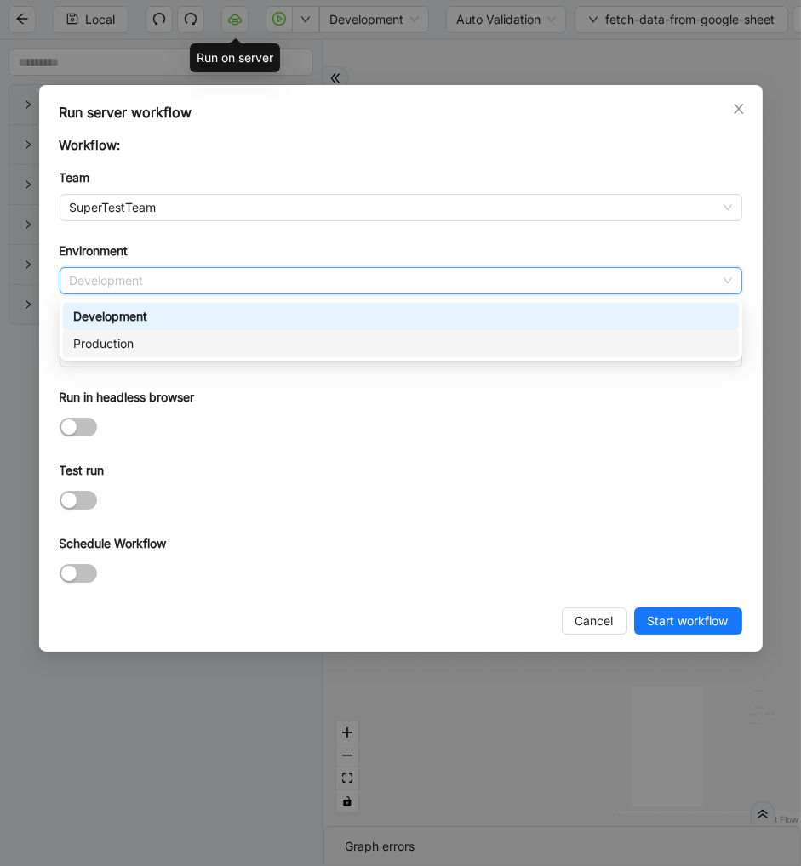
click at [114, 345] on div "Production" at bounding box center [400, 343] width 655 height 19
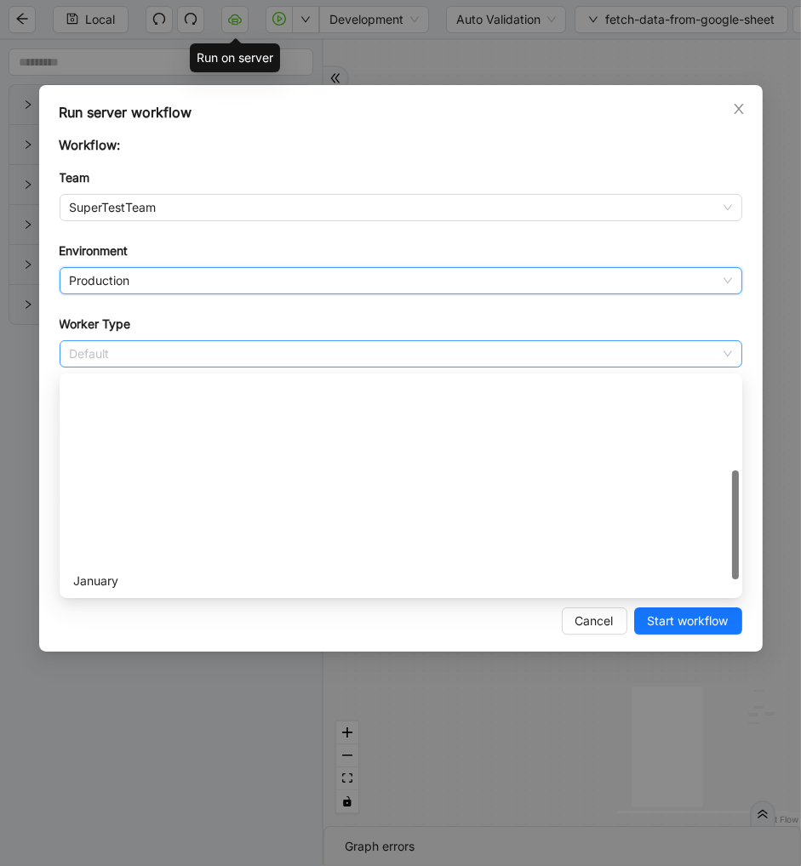
click at [100, 362] on span "Default" at bounding box center [401, 354] width 662 height 26
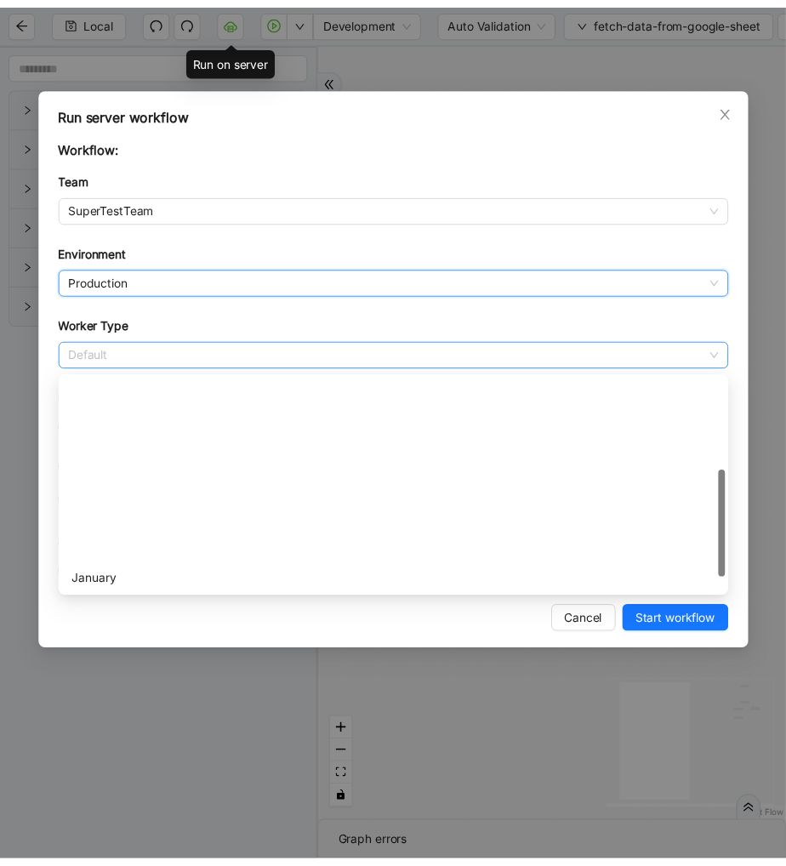
scroll to position [244, 0]
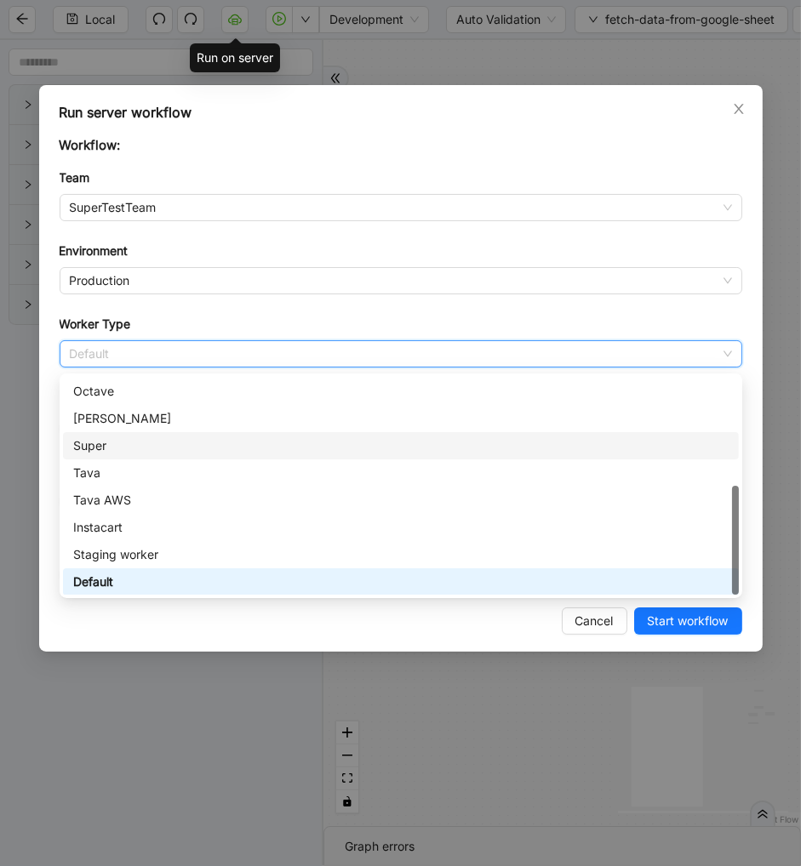
click at [107, 436] on div "Super" at bounding box center [400, 445] width 655 height 19
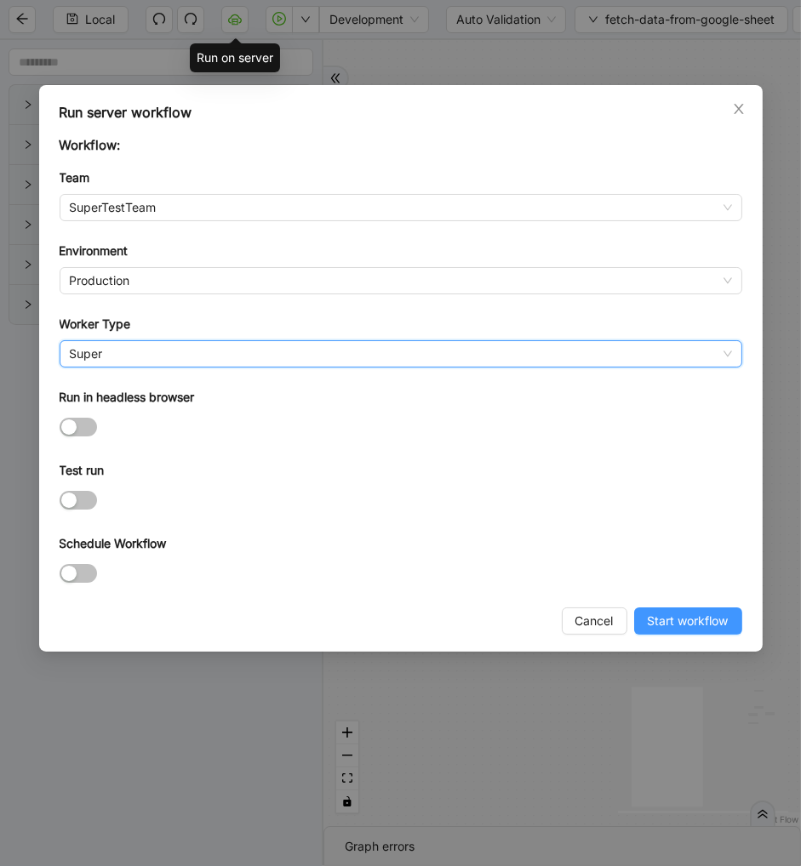
click at [696, 628] on span "Start workflow" at bounding box center [687, 621] width 81 height 19
